Goal: Information Seeking & Learning: Learn about a topic

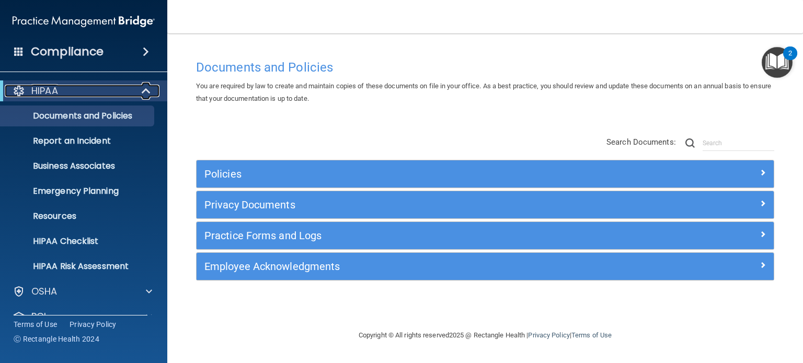
click at [144, 89] on span at bounding box center [147, 91] width 9 height 13
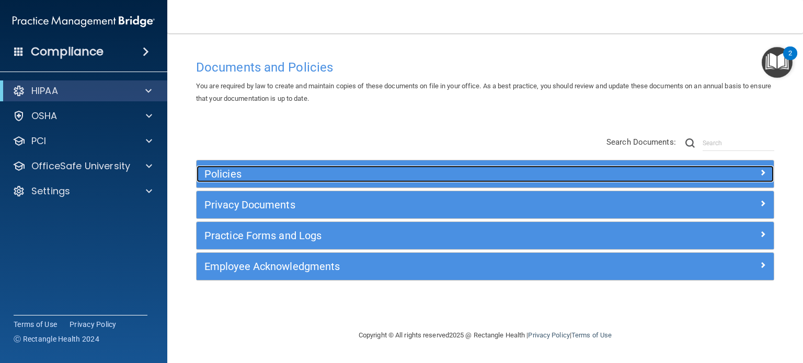
click at [762, 168] on span at bounding box center [763, 172] width 6 height 13
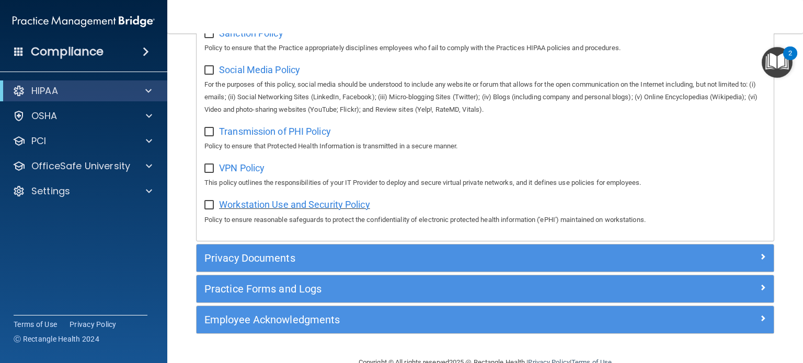
scroll to position [844, 0]
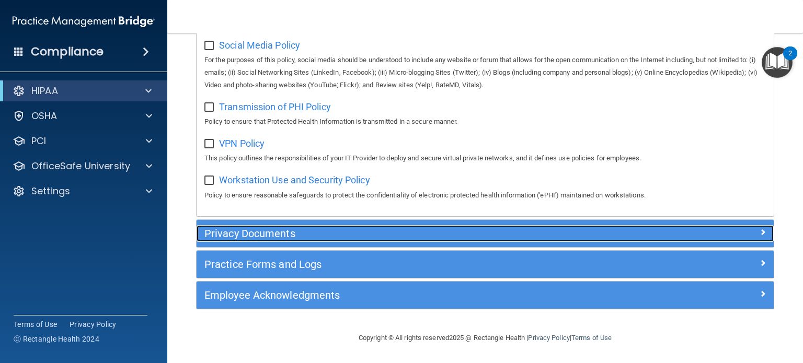
click at [335, 232] on h5 "Privacy Documents" at bounding box center [412, 234] width 417 height 12
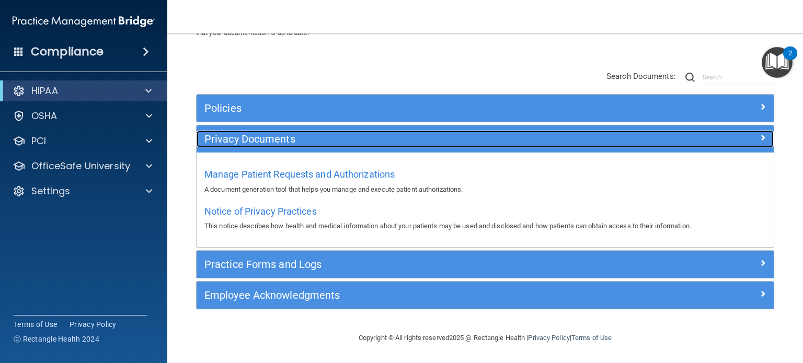
scroll to position [65, 0]
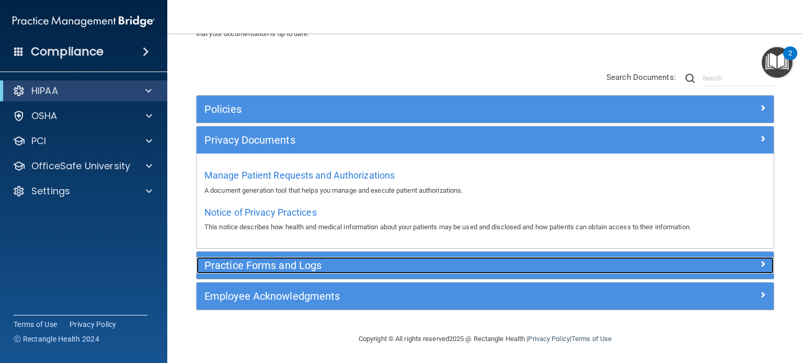
click at [318, 264] on h5 "Practice Forms and Logs" at bounding box center [412, 266] width 417 height 12
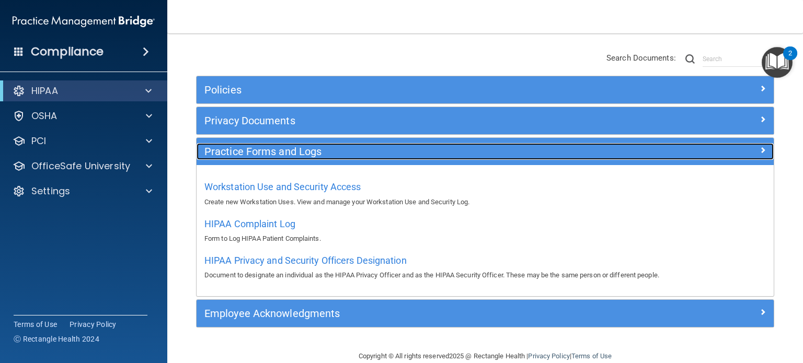
scroll to position [101, 0]
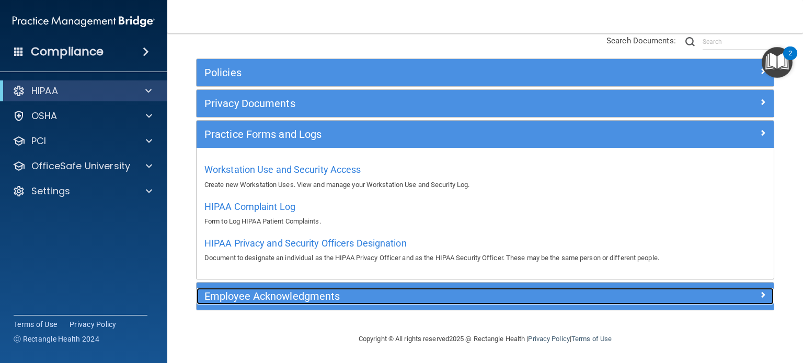
click at [332, 294] on h5 "Employee Acknowledgments" at bounding box center [412, 297] width 417 height 12
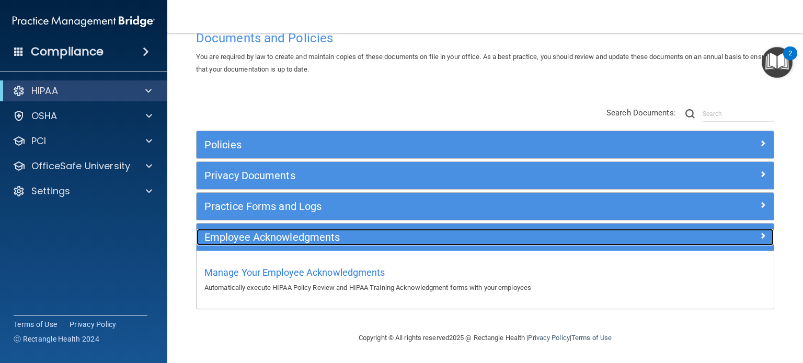
scroll to position [28, 0]
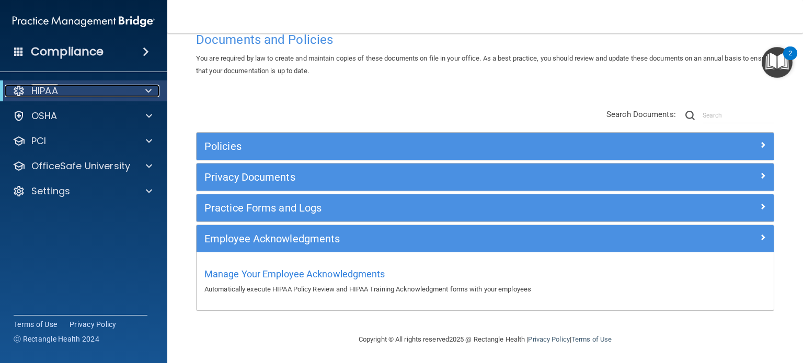
click at [151, 89] on span at bounding box center [148, 91] width 6 height 13
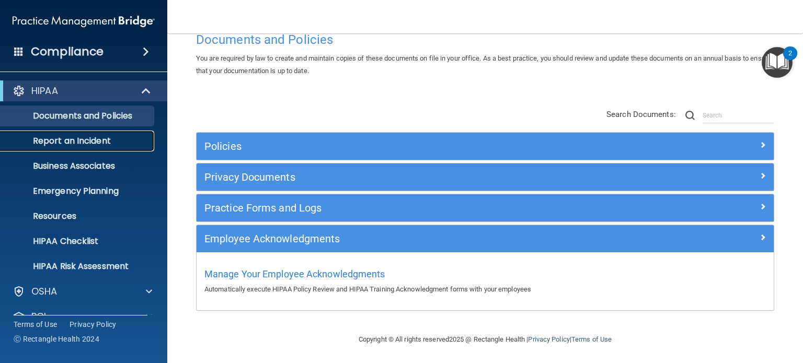
click at [95, 140] on p "Report an Incident" at bounding box center [78, 141] width 143 height 10
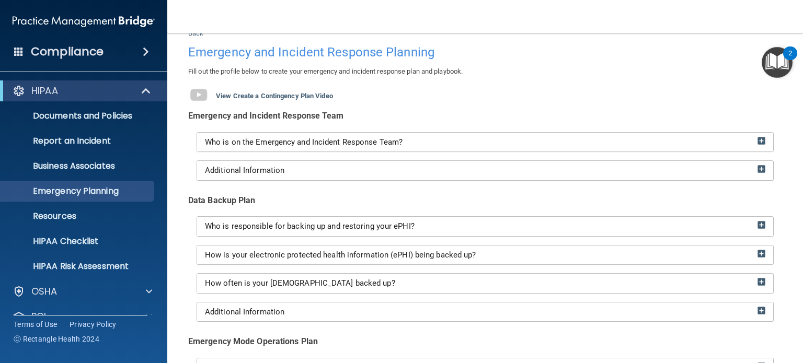
scroll to position [52, 0]
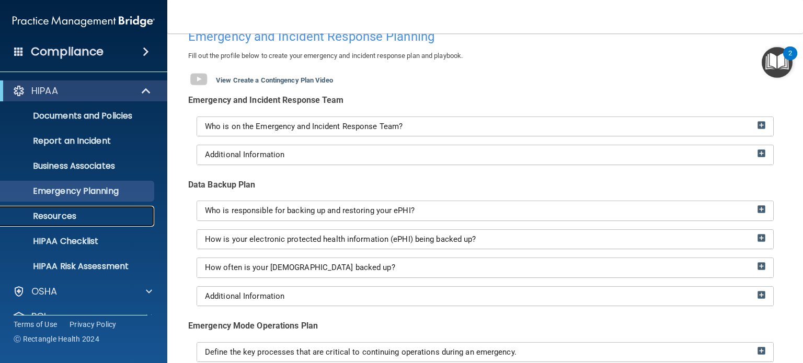
click at [83, 219] on p "Resources" at bounding box center [78, 216] width 143 height 10
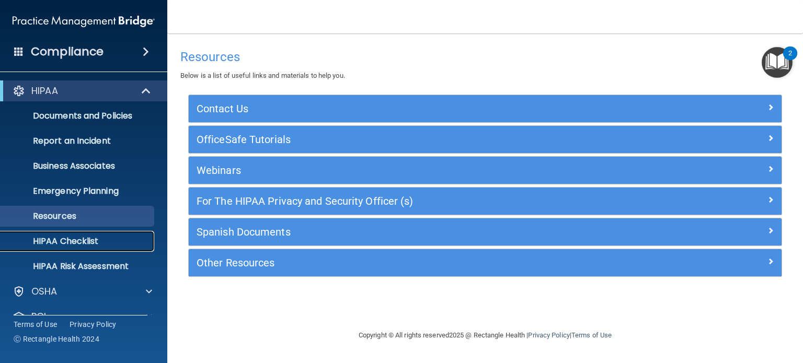
click at [73, 242] on p "HIPAA Checklist" at bounding box center [78, 241] width 143 height 10
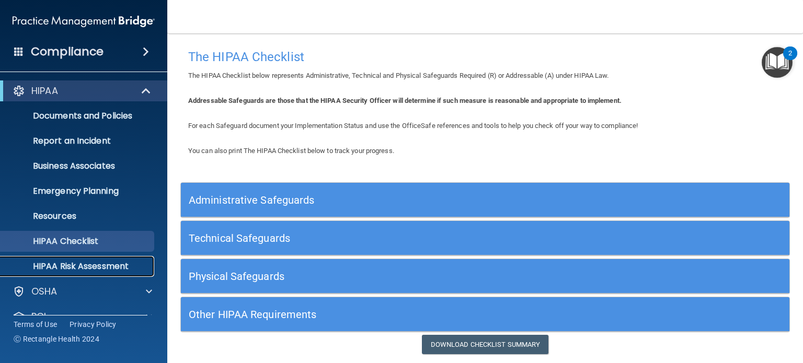
click at [81, 264] on p "HIPAA Risk Assessment" at bounding box center [78, 266] width 143 height 10
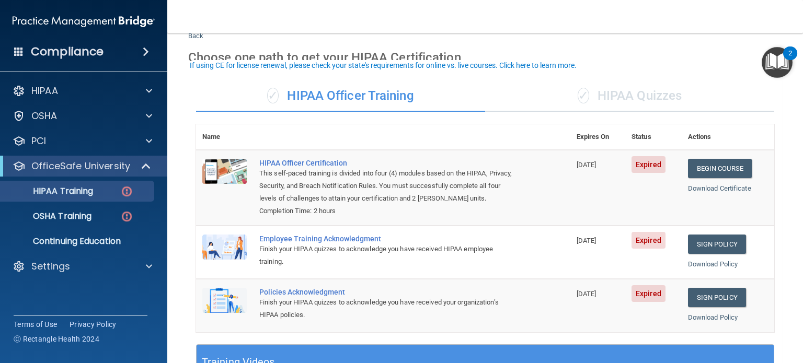
scroll to position [52, 0]
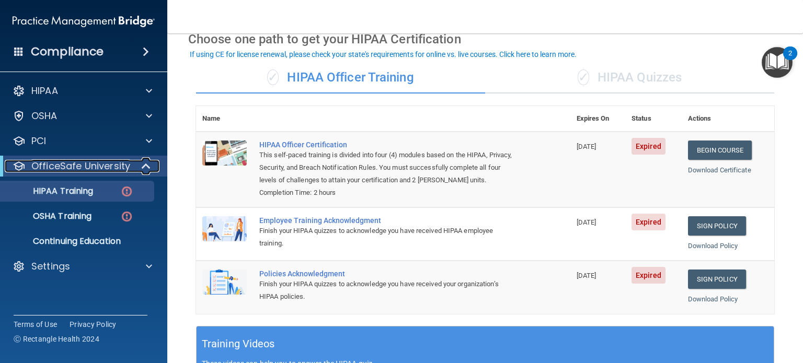
click at [146, 167] on span at bounding box center [147, 166] width 9 height 13
